Goal: Transaction & Acquisition: Purchase product/service

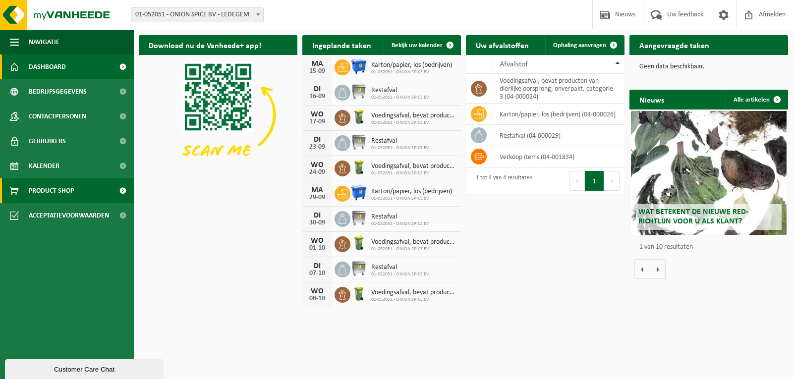
click at [78, 187] on link "Product Shop" at bounding box center [67, 190] width 134 height 25
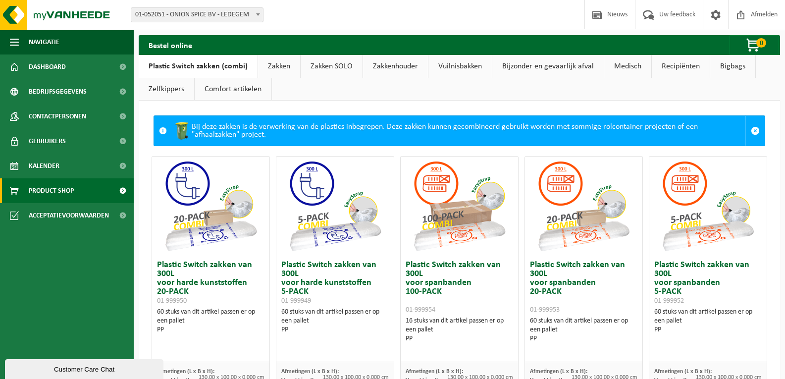
click at [456, 70] on link "Vuilnisbakken" at bounding box center [460, 66] width 63 height 23
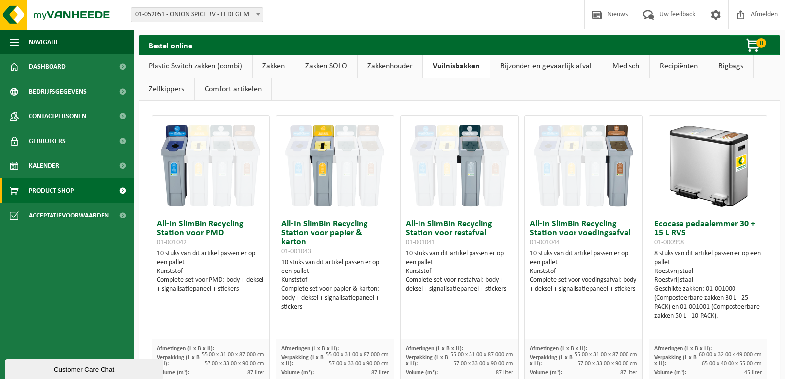
click at [268, 64] on link "Zakken" at bounding box center [274, 66] width 42 height 23
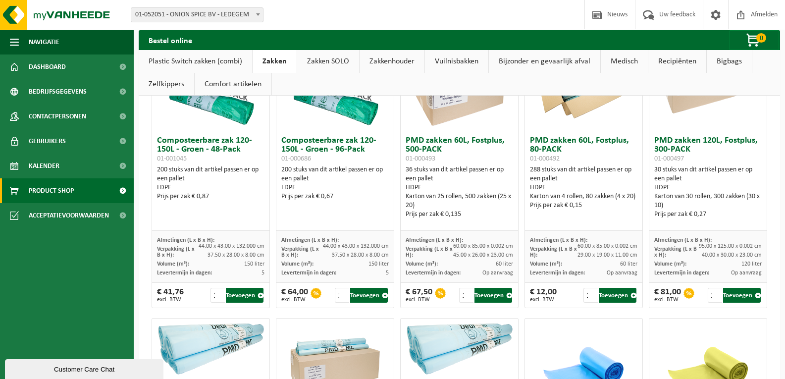
scroll to position [694, 0]
click at [375, 299] on button "Toevoegen" at bounding box center [369, 294] width 38 height 15
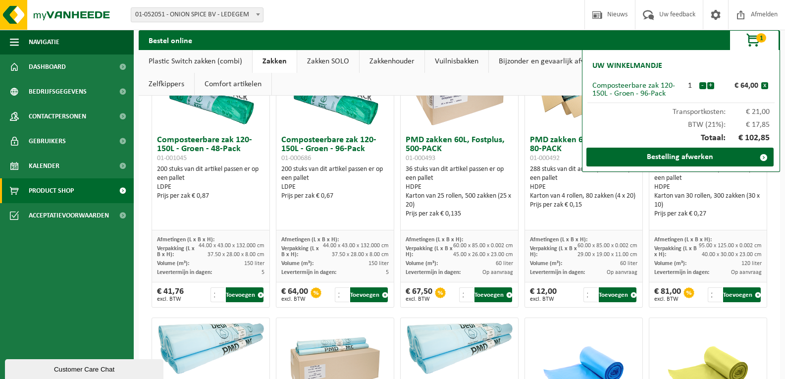
click at [416, 40] on div "Bestel online 1 Uw winkelmandje Composteerbare zak 120-150L - Groen - 96-Pack 1…" at bounding box center [460, 40] width 642 height 20
click at [436, 60] on link "Vuilnisbakken" at bounding box center [456, 61] width 63 height 23
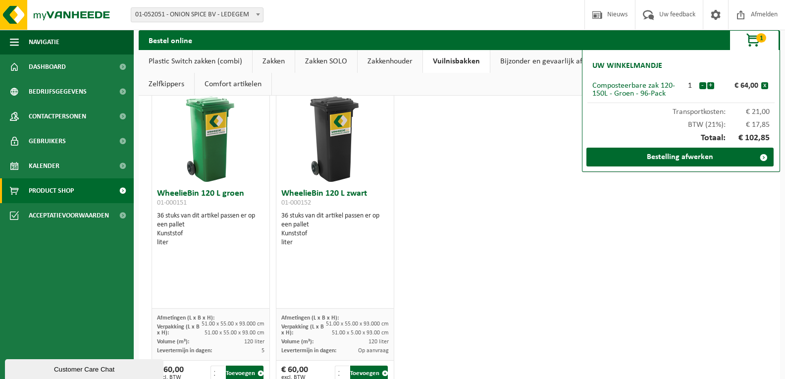
scroll to position [1618, 0]
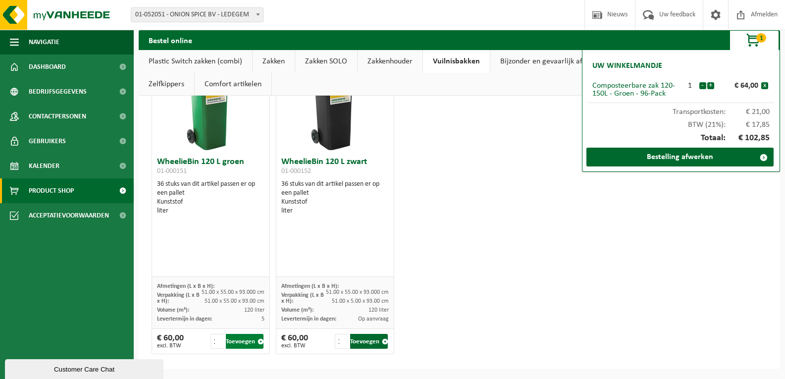
click at [240, 336] on button "Toevoegen" at bounding box center [245, 341] width 38 height 15
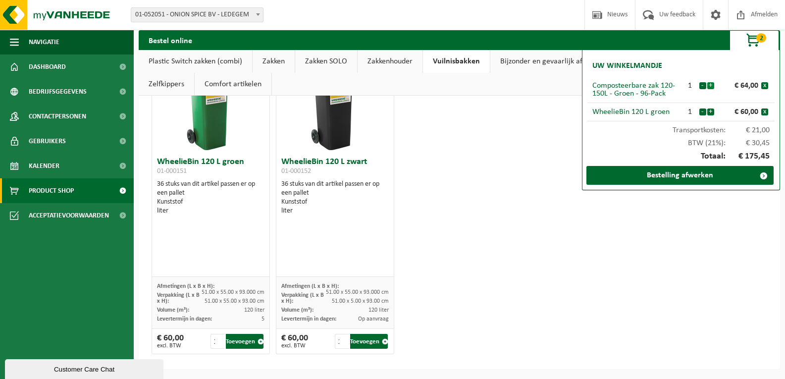
click at [711, 85] on button "+" at bounding box center [710, 85] width 7 height 7
click at [710, 86] on button "+" at bounding box center [710, 85] width 7 height 7
click at [703, 86] on button "-" at bounding box center [703, 85] width 7 height 7
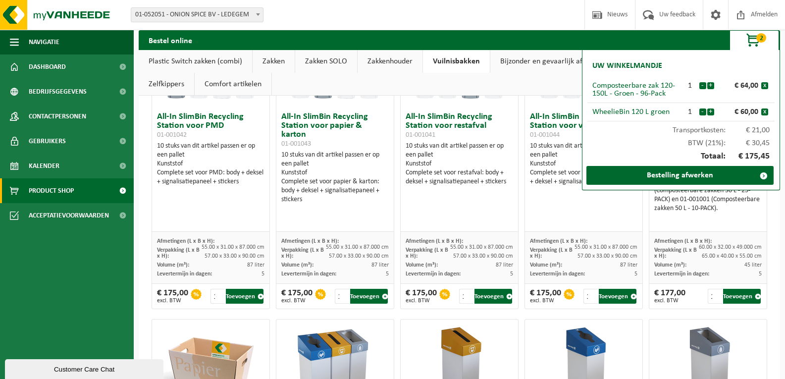
scroll to position [0, 0]
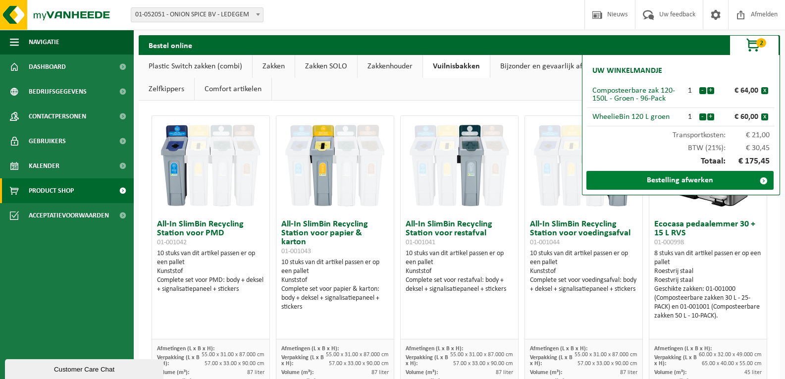
click at [687, 176] on link "Bestelling afwerken" at bounding box center [680, 180] width 187 height 19
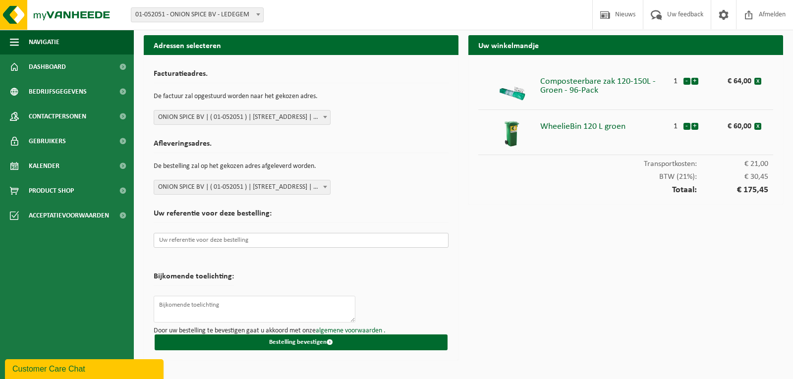
click at [365, 239] on input "text" at bounding box center [301, 240] width 295 height 15
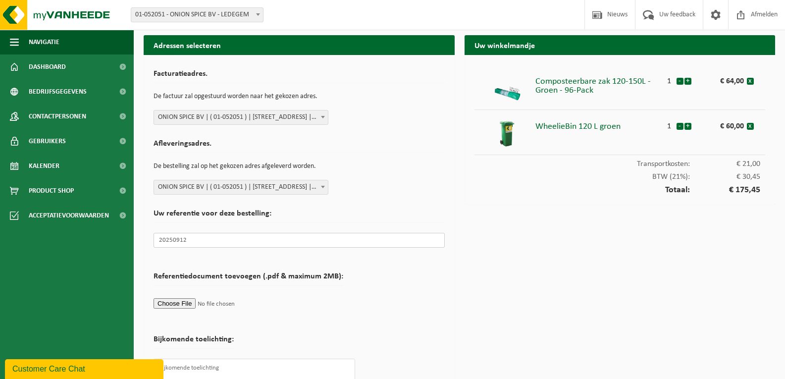
scroll to position [48, 0]
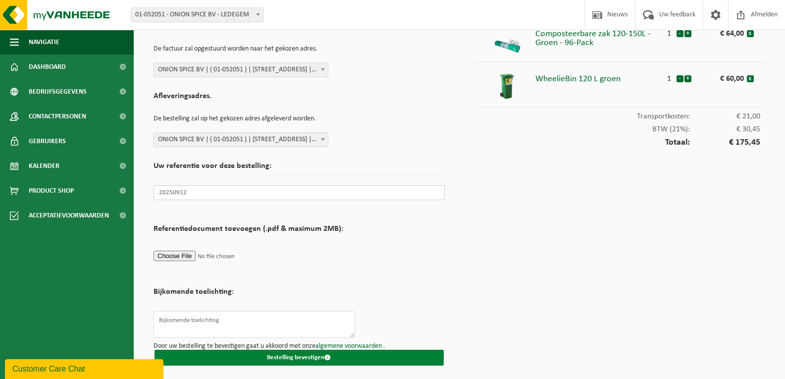
type input "20250912"
click at [372, 350] on button "Bestelling bevestigen" at bounding box center [299, 358] width 289 height 16
